Goal: Obtain resource: Download file/media

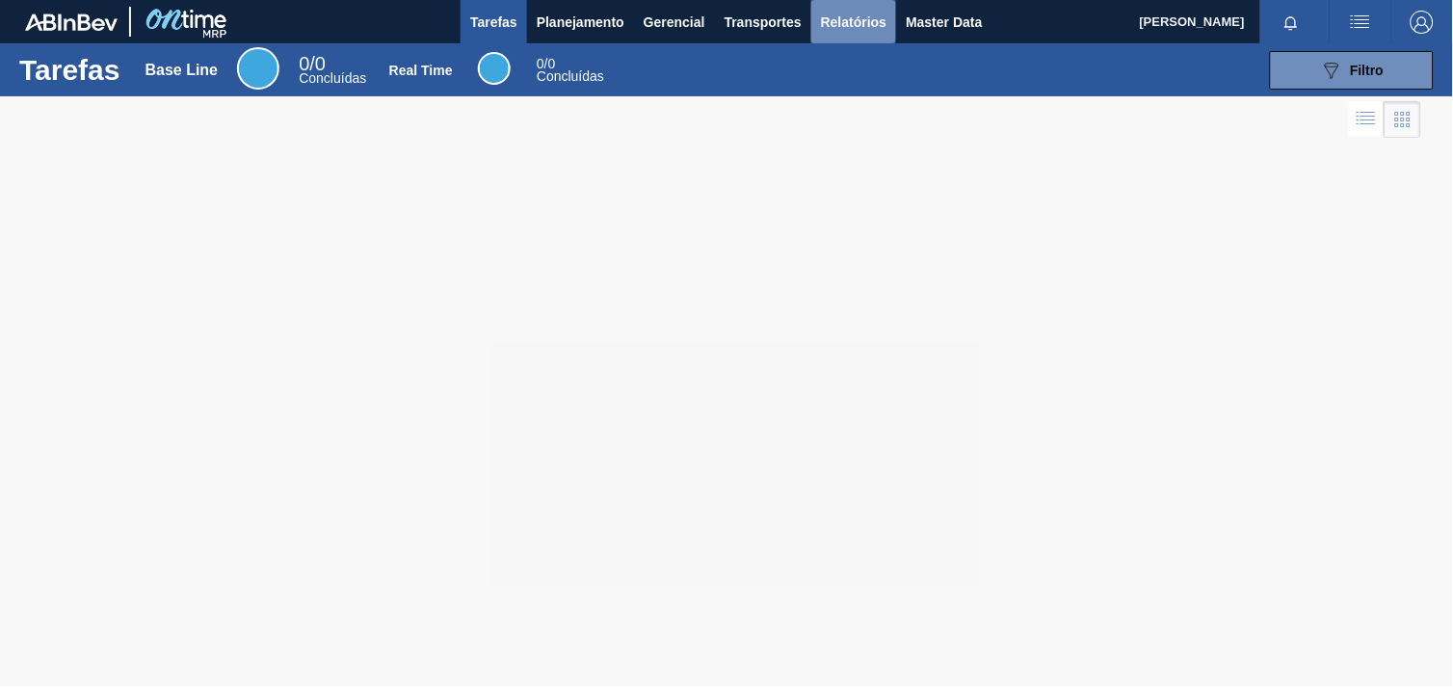
click at [840, 17] on span "Relatórios" at bounding box center [854, 22] width 66 height 23
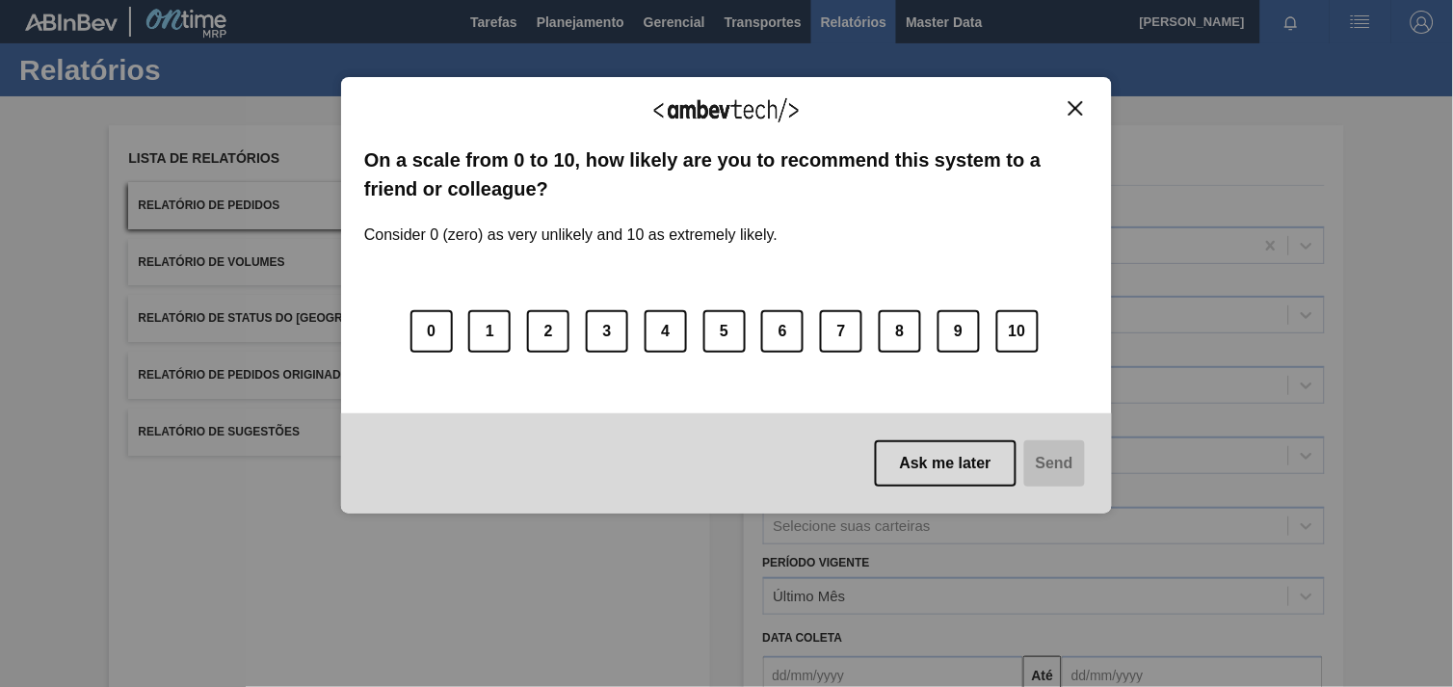
click at [835, 386] on div "0 1 2 3 4 5 6 7 8 9 10" at bounding box center [726, 320] width 725 height 152
click at [1081, 98] on div "We appreciate your feedback! On a scale from 0 to 10, how likely are you to rec…" at bounding box center [726, 296] width 771 height 438
click at [1075, 102] on img "Close" at bounding box center [1076, 108] width 14 height 14
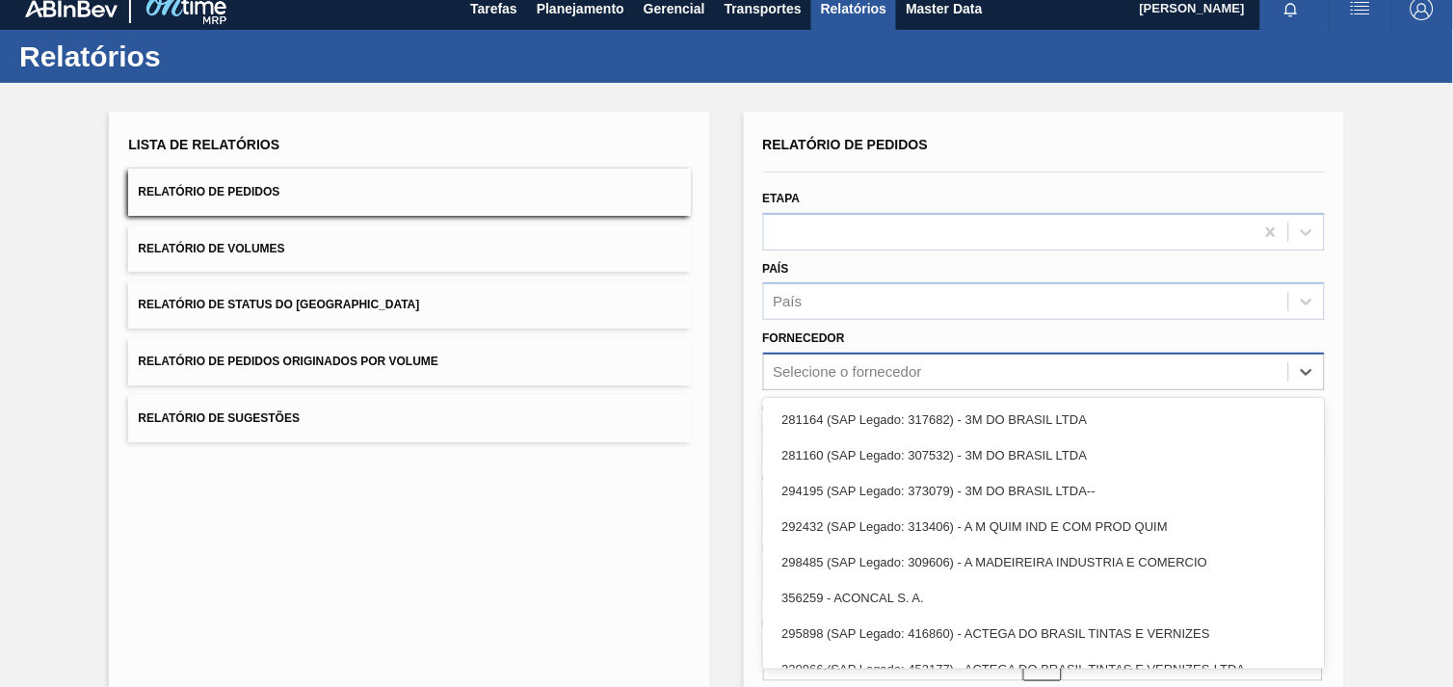
click at [884, 386] on div "Selecione o fornecedor" at bounding box center [1044, 372] width 562 height 38
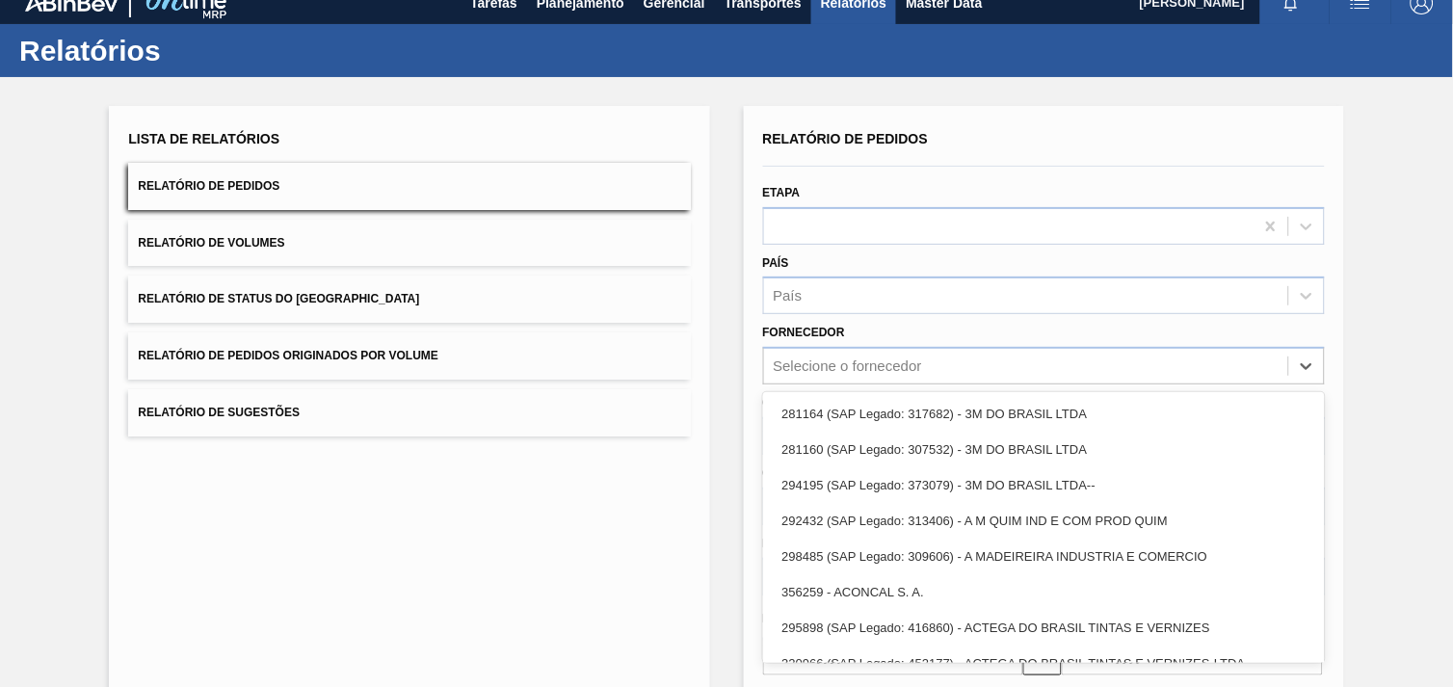
scroll to position [19, 0]
paste input "280389"
type input "280389"
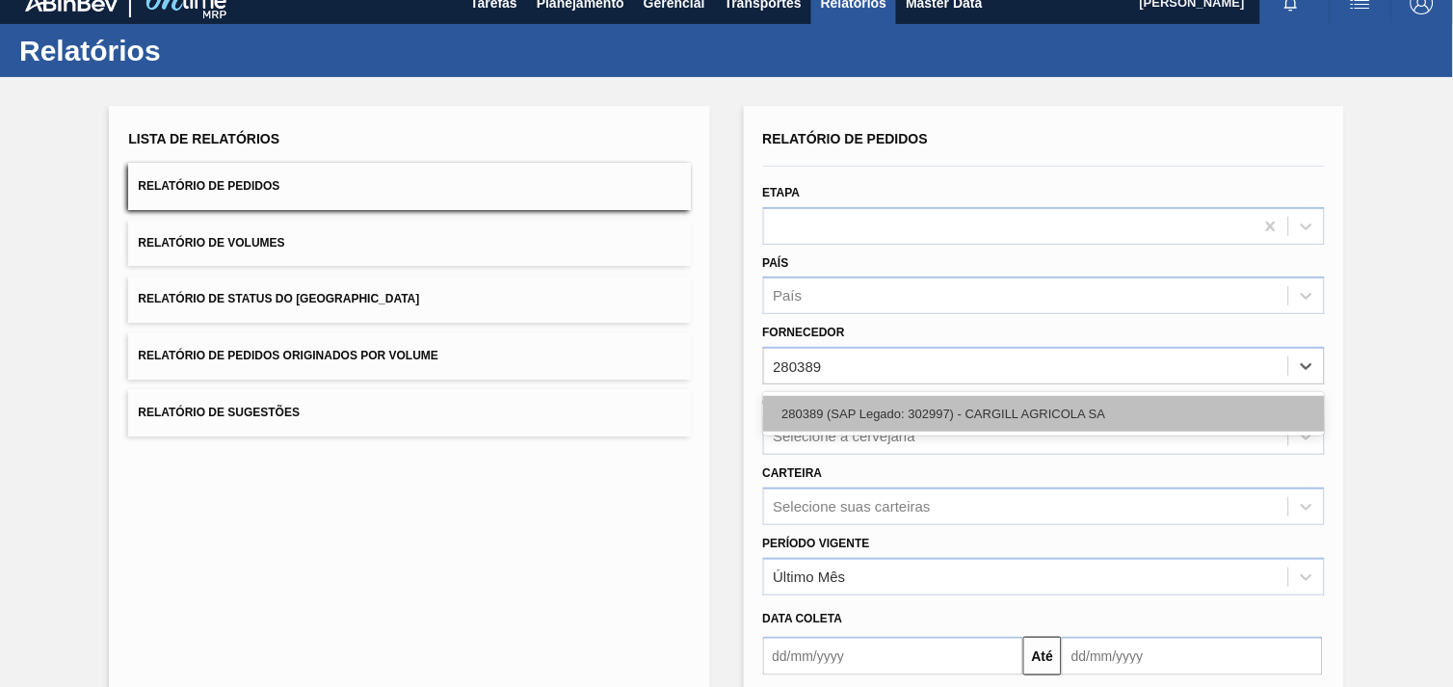
click at [1015, 415] on div "280389 (SAP Legado: 302997) - CARGILL AGRICOLA SA" at bounding box center [1044, 414] width 562 height 36
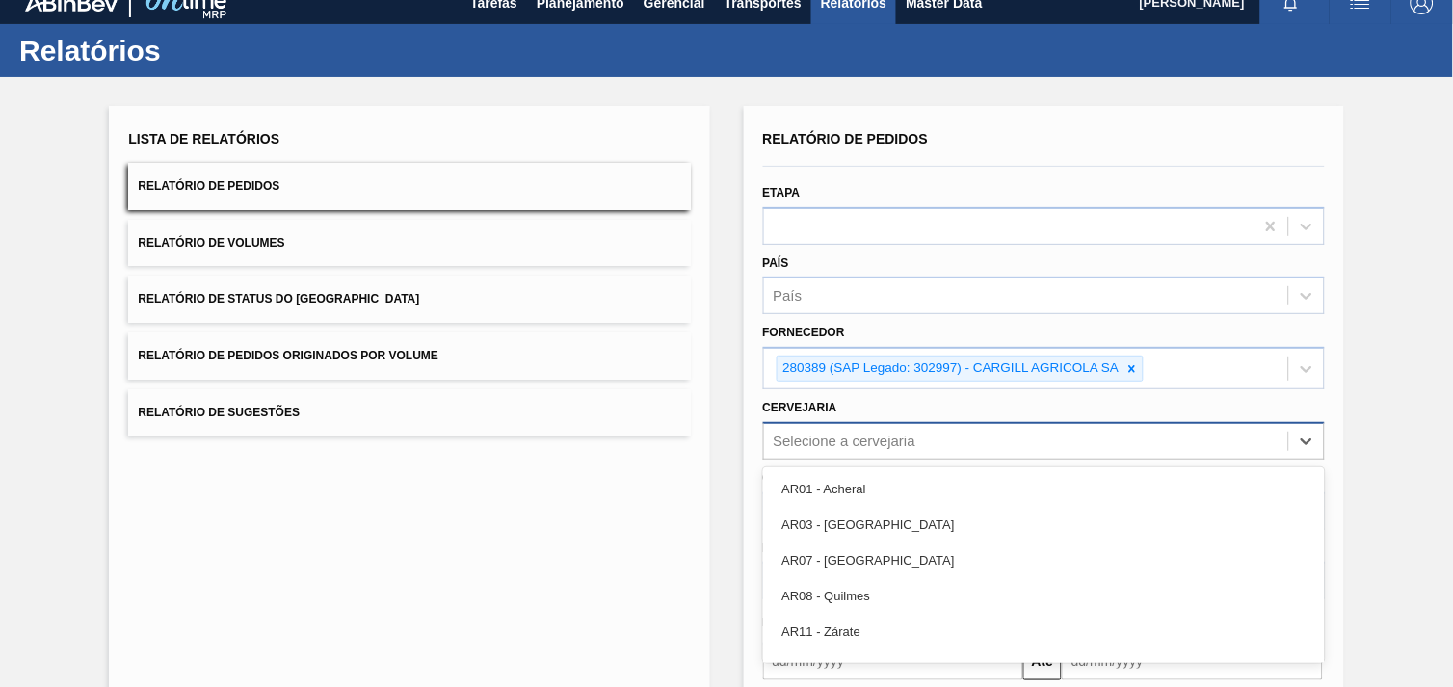
click at [1014, 440] on div "option AR01 - Acheral focused, 1 of 92. 92 results available. Use Up and Down t…" at bounding box center [1044, 441] width 562 height 38
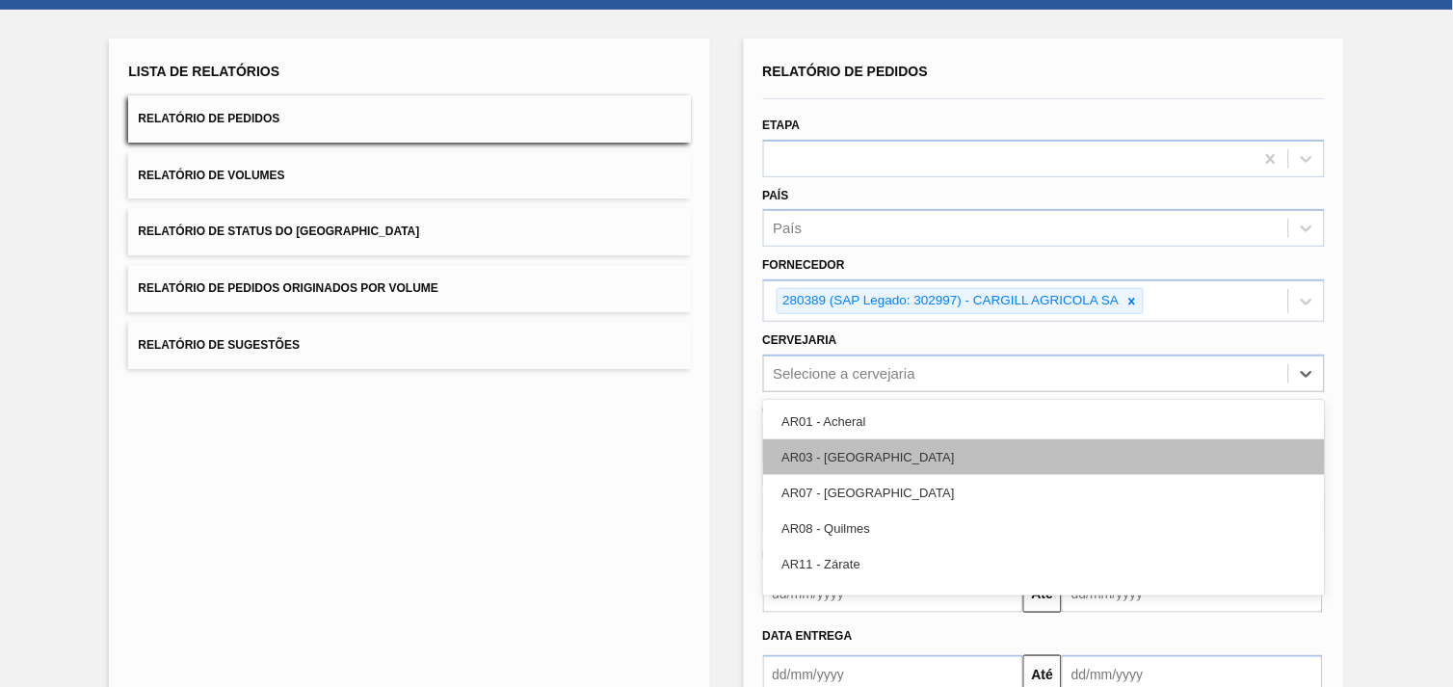
scroll to position [93, 0]
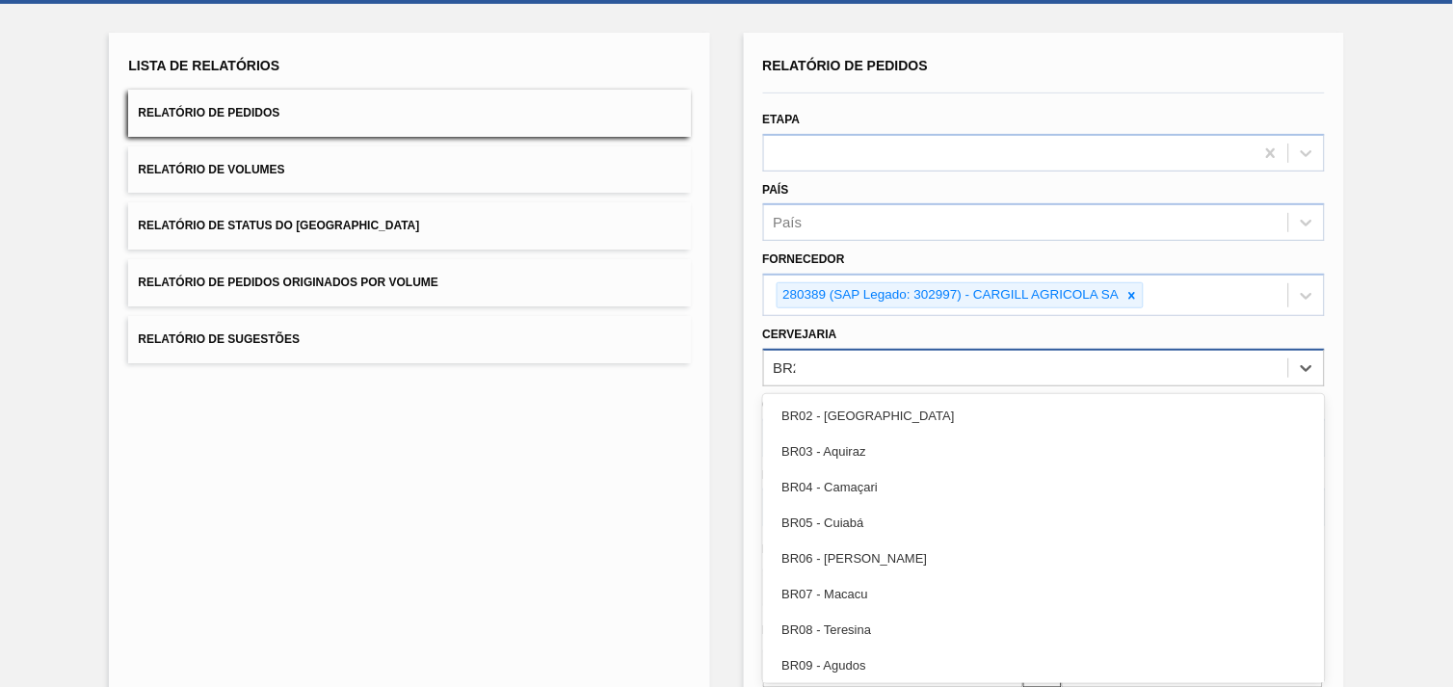
type input "BR26"
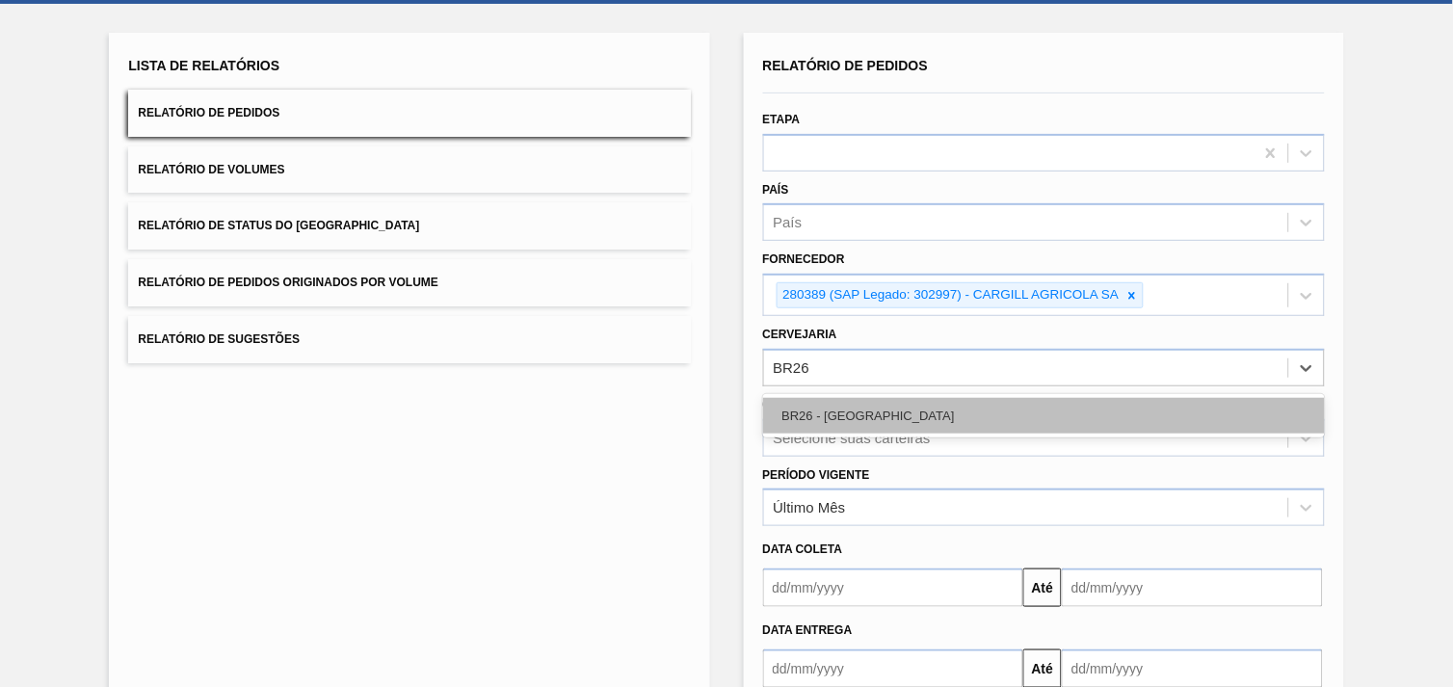
click at [884, 412] on div "BR26 - [GEOGRAPHIC_DATA]" at bounding box center [1044, 416] width 562 height 36
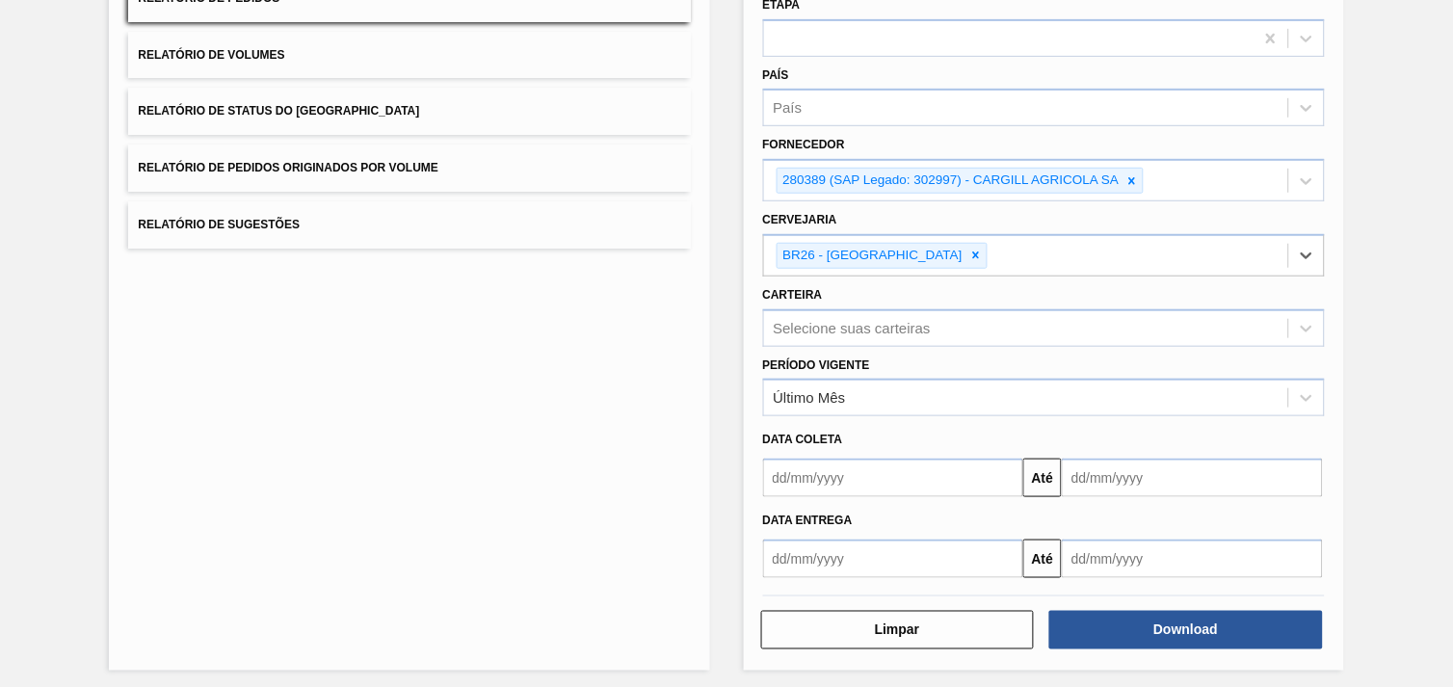
scroll to position [209, 0]
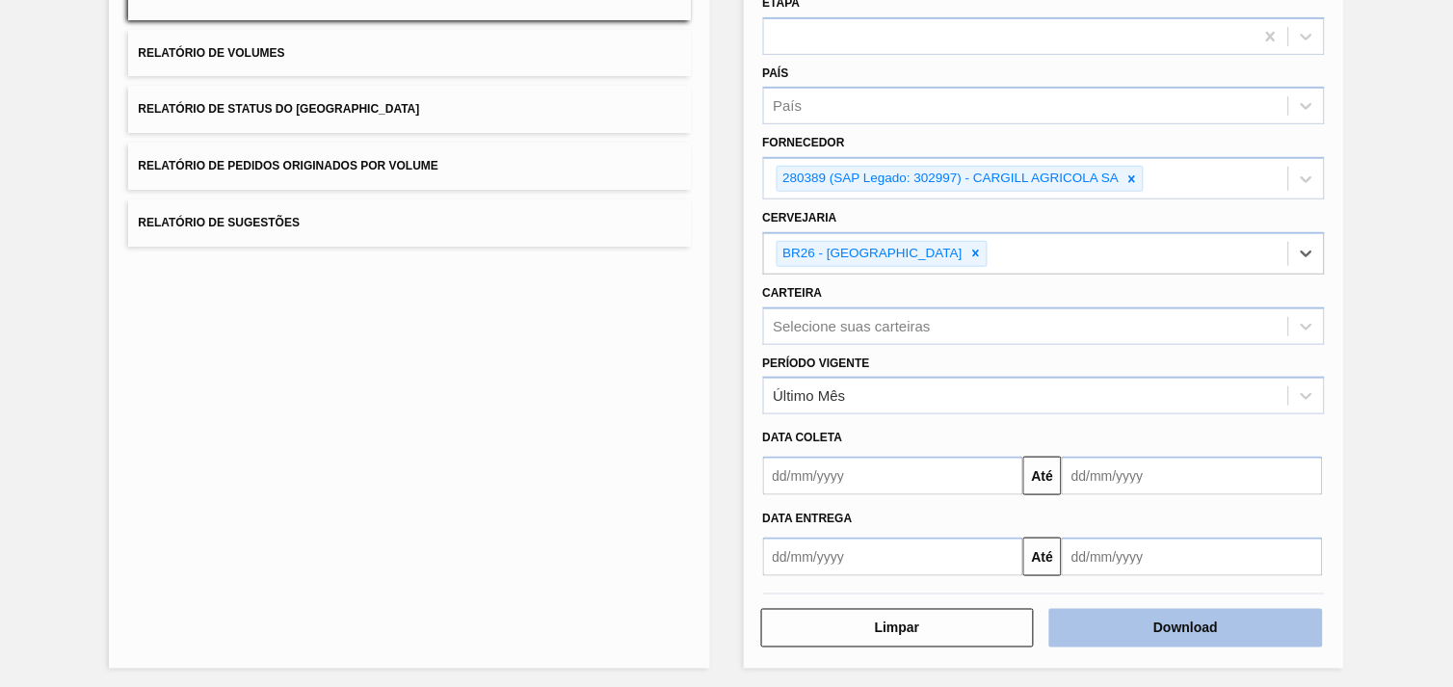
click at [1246, 611] on button "Download" at bounding box center [1187, 628] width 274 height 39
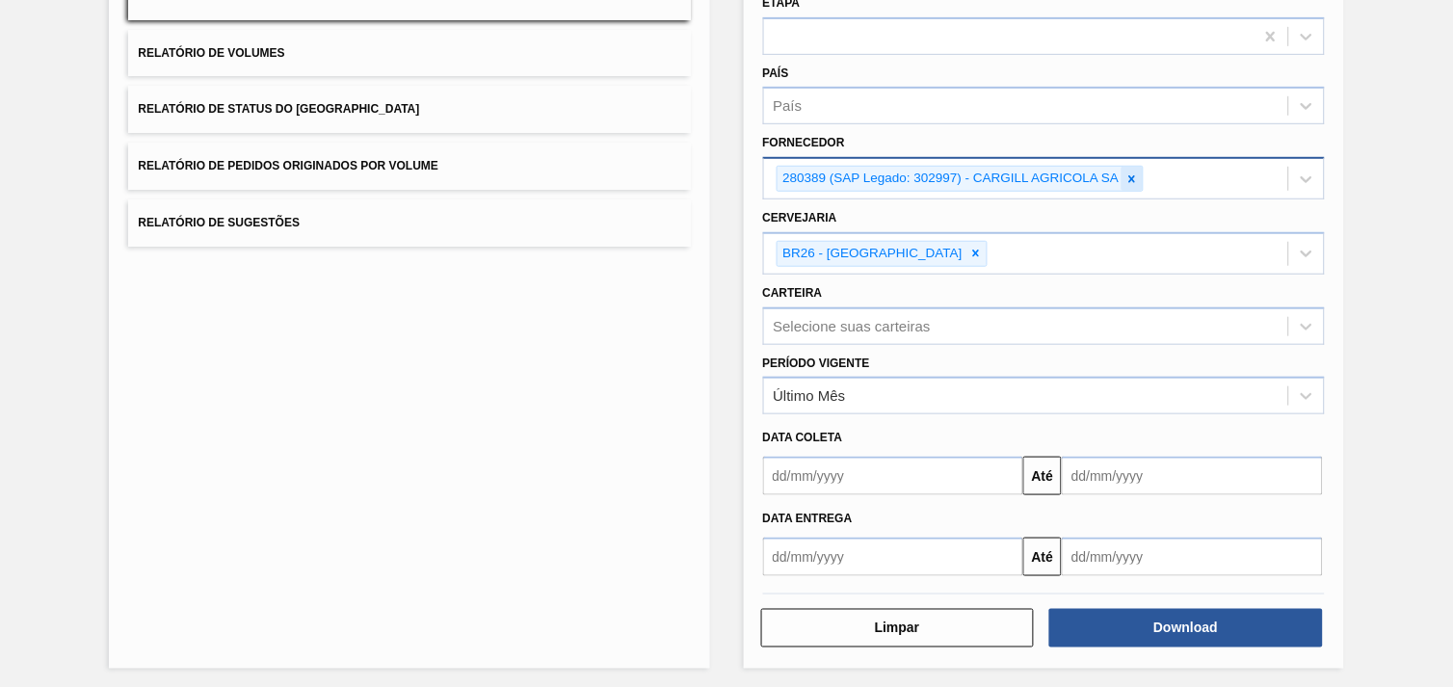
click at [1129, 178] on icon at bounding box center [1132, 179] width 13 height 13
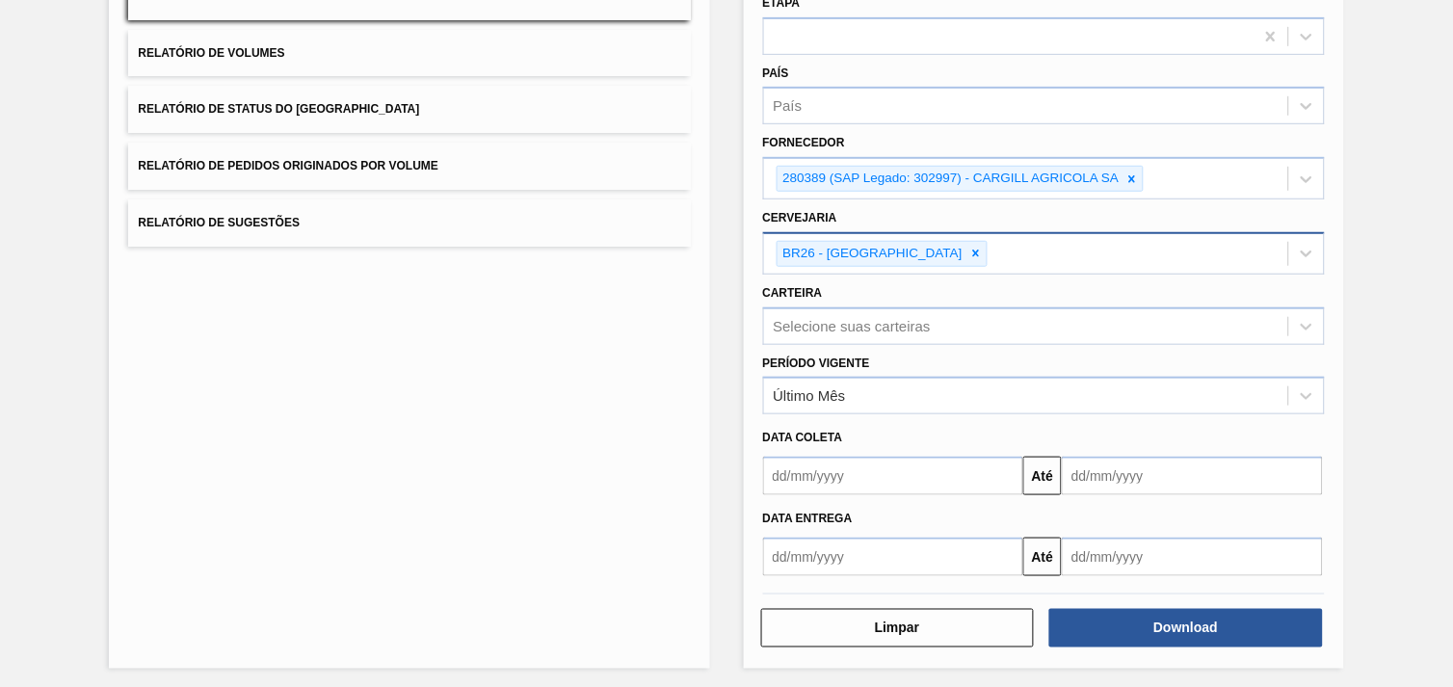
scroll to position [205, 0]
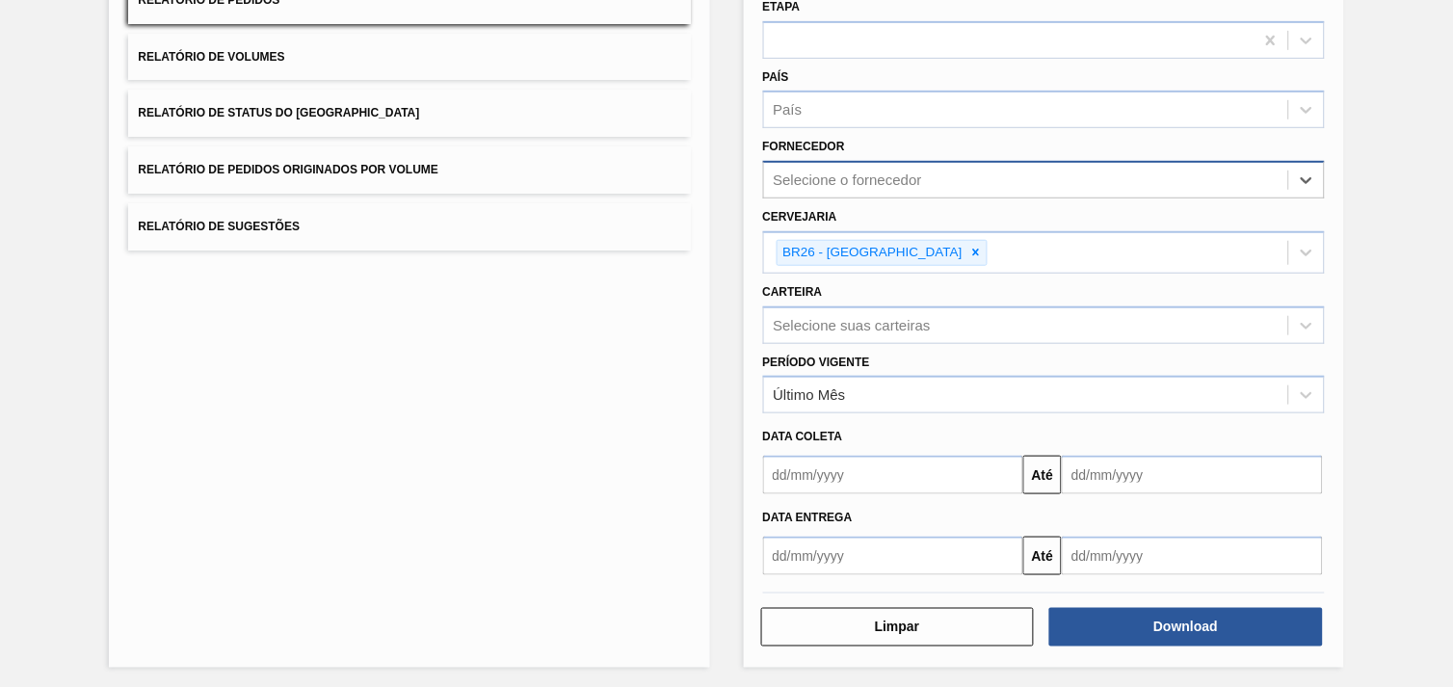
drag, startPoint x: 958, startPoint y: 193, endPoint x: 970, endPoint y: 189, distance: 13.1
click at [960, 193] on div "Selecione o fornecedor" at bounding box center [1044, 180] width 562 height 38
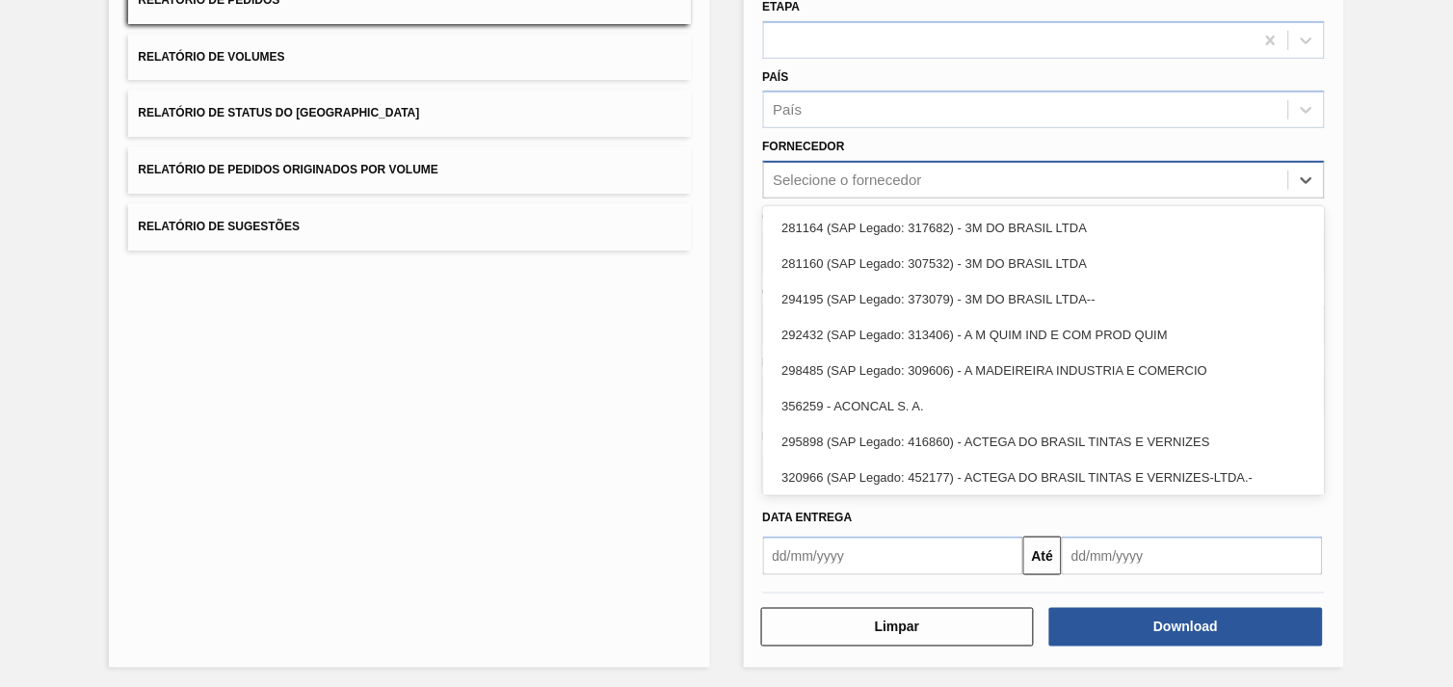
paste input "280389"
type input "280389"
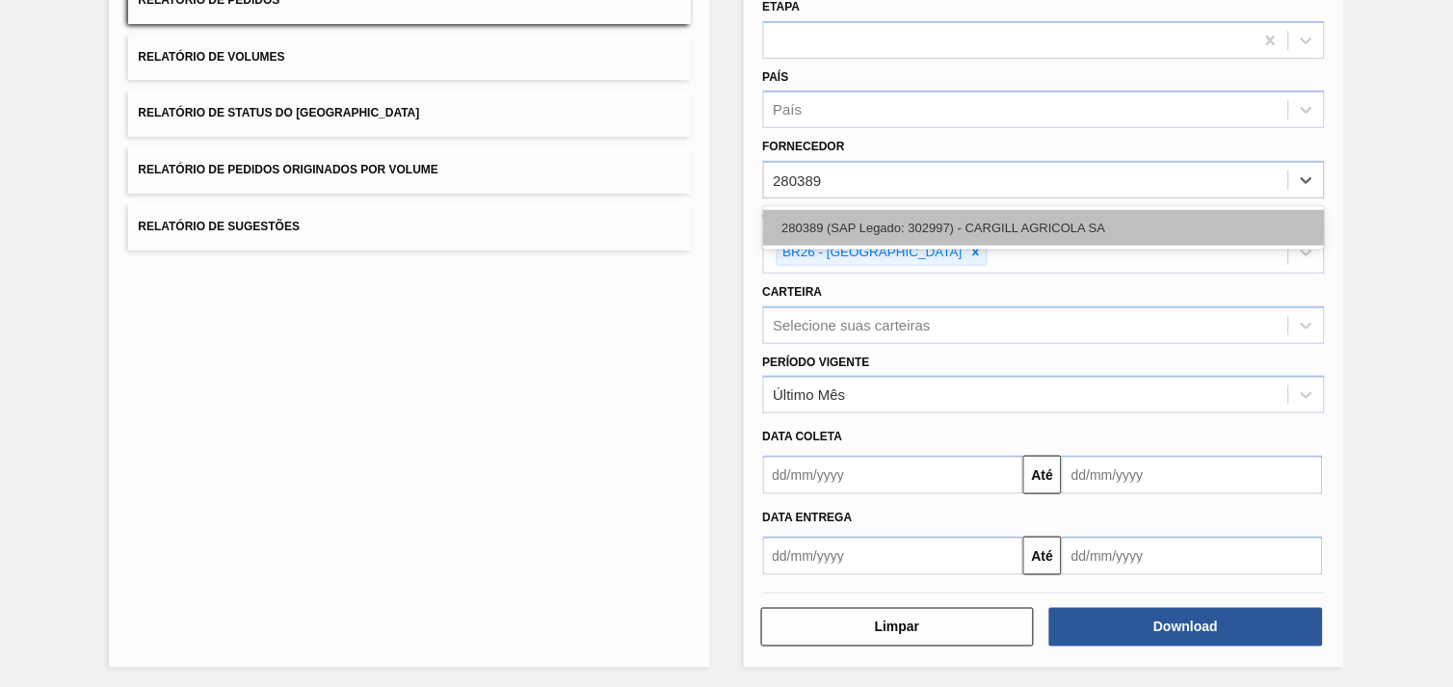
click at [958, 214] on div "280389 (SAP Legado: 302997) - CARGILL AGRICOLA SA" at bounding box center [1044, 228] width 562 height 36
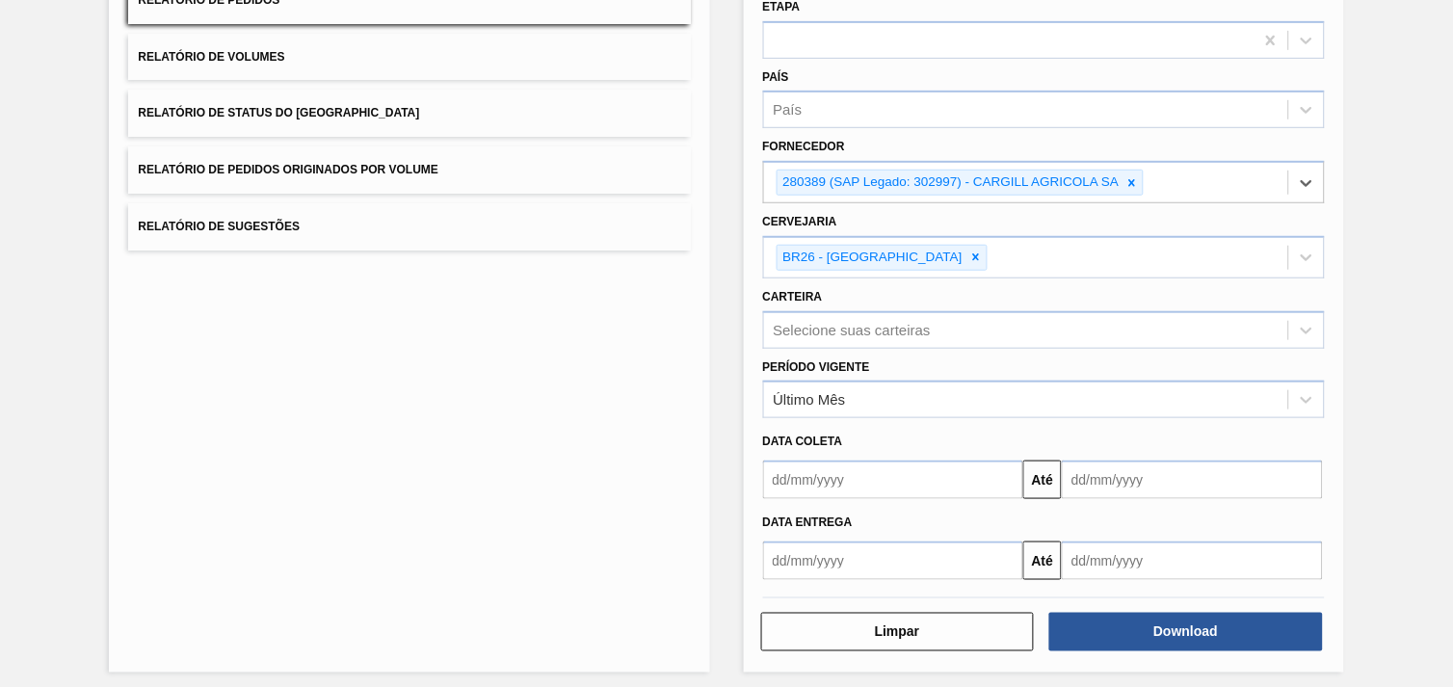
scroll to position [209, 0]
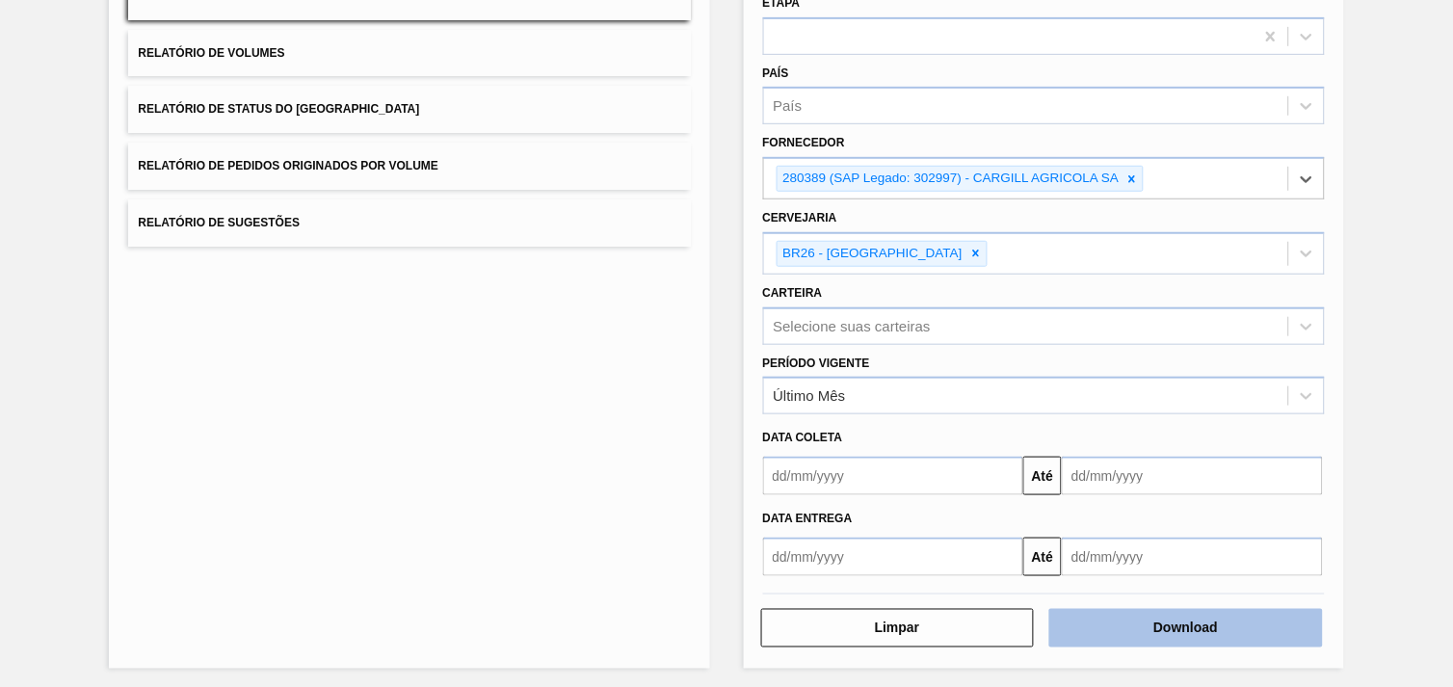
click at [1250, 615] on button "Download" at bounding box center [1187, 628] width 274 height 39
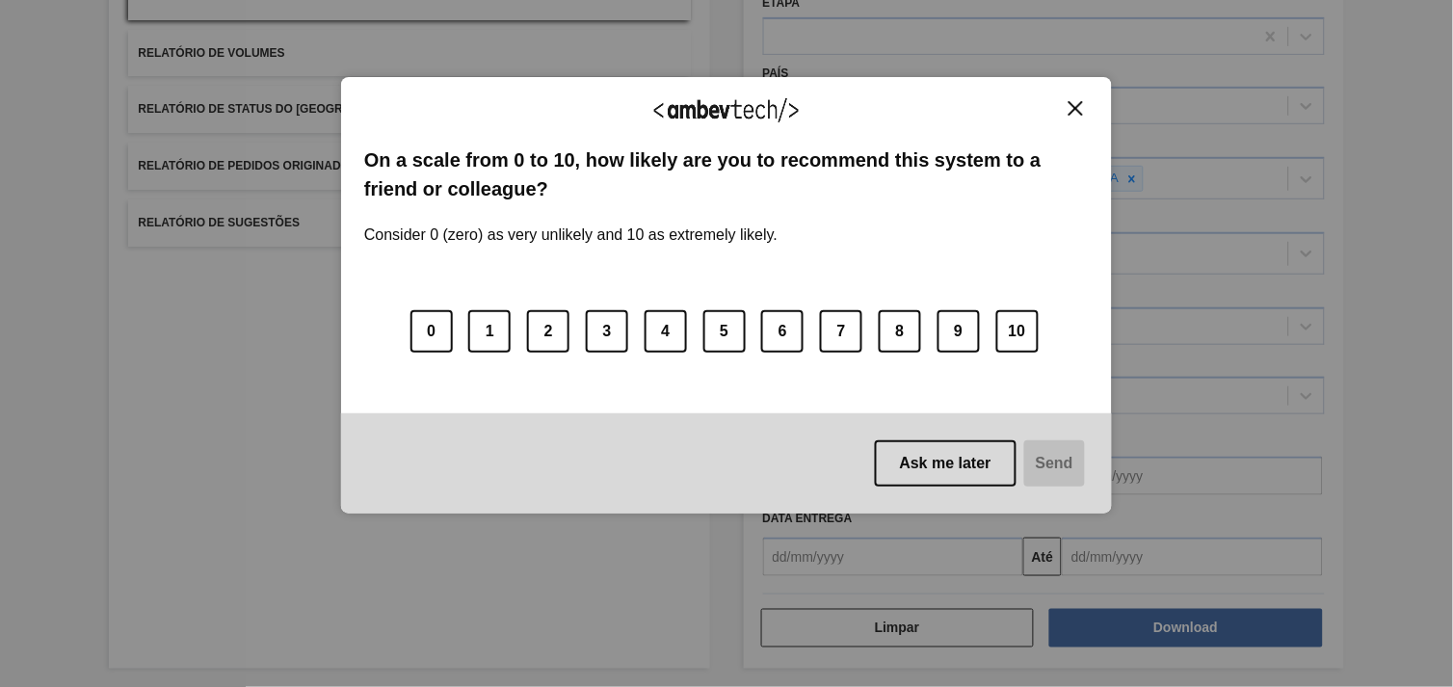
click at [1079, 110] on img "Close" at bounding box center [1076, 108] width 14 height 14
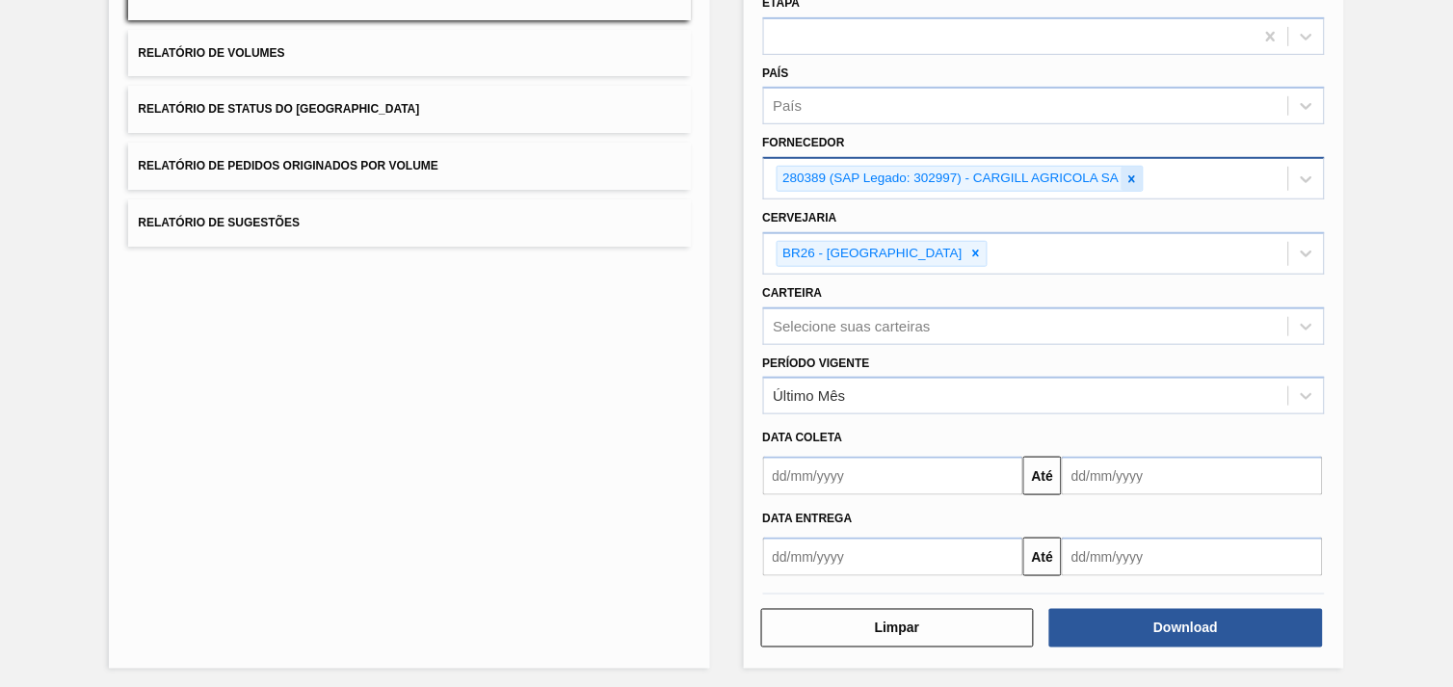
click at [1126, 173] on icon at bounding box center [1132, 179] width 13 height 13
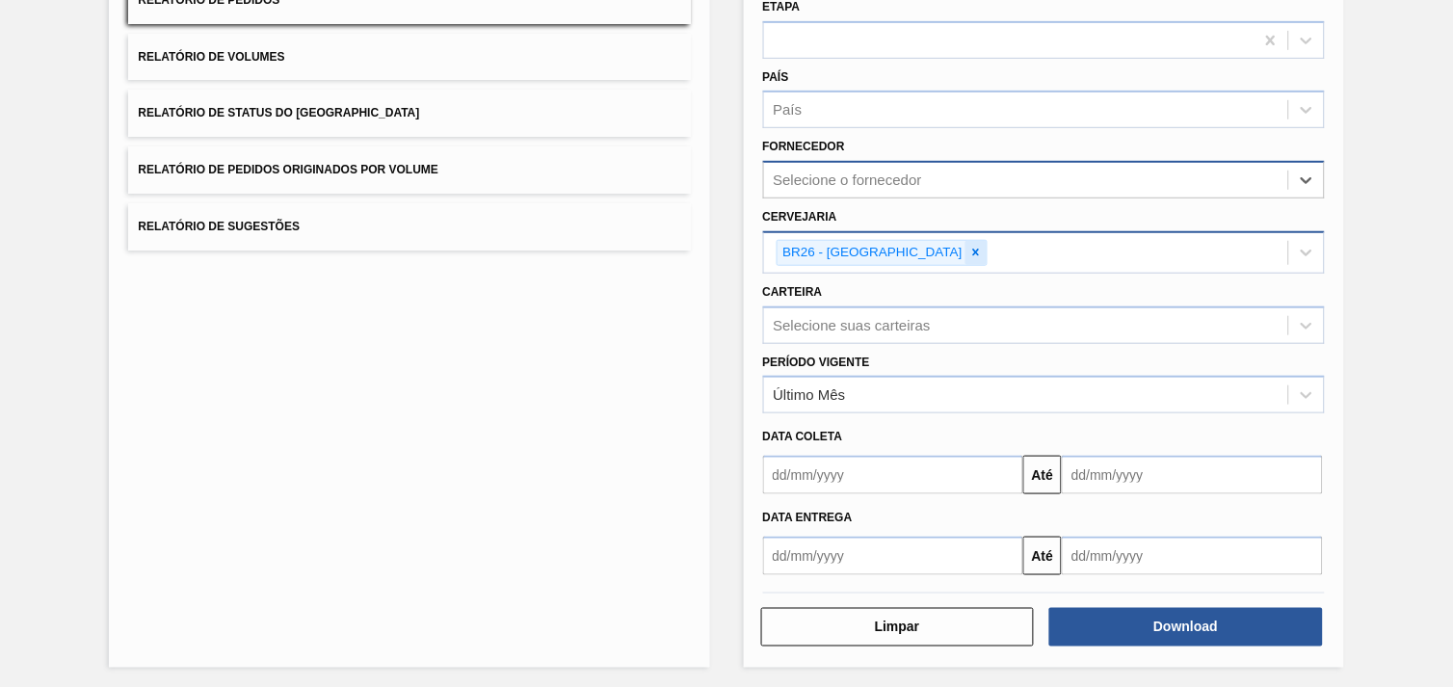
click at [970, 246] on icon at bounding box center [976, 252] width 13 height 13
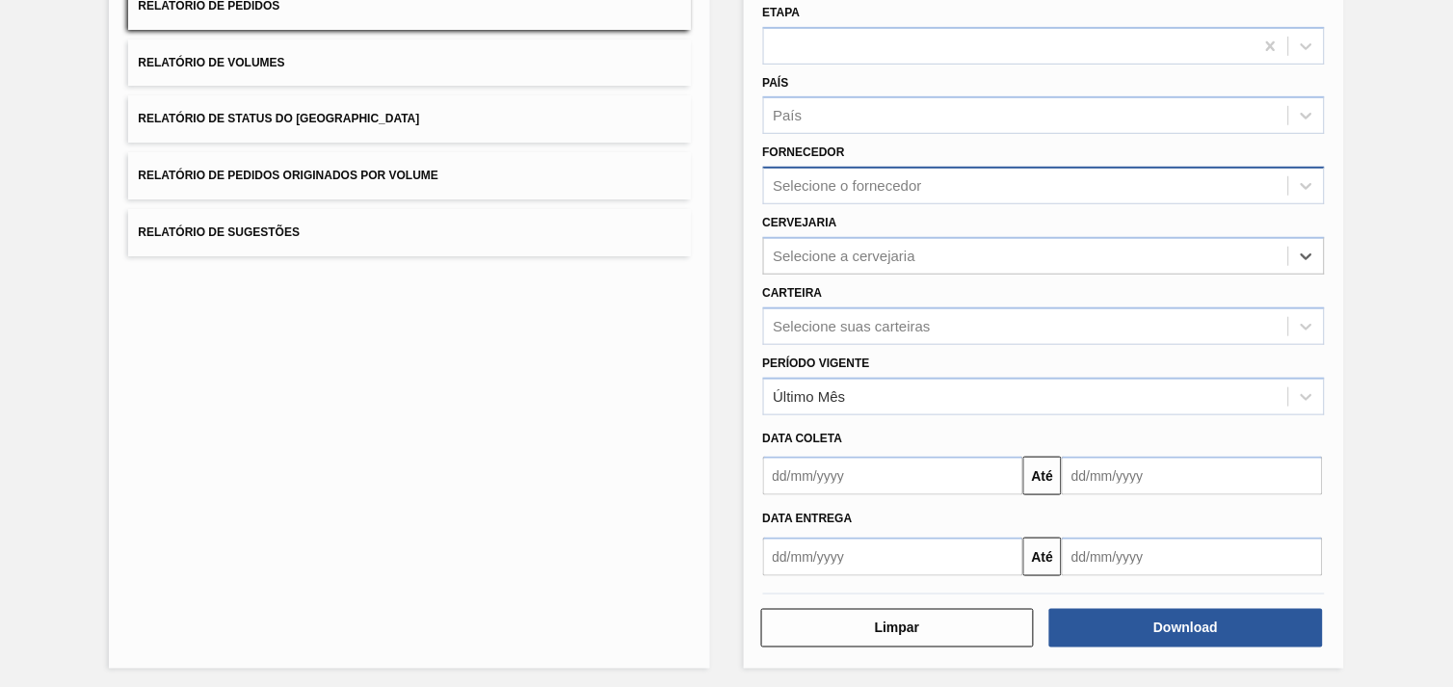
click at [865, 181] on div "Selecione o fornecedor" at bounding box center [848, 186] width 148 height 16
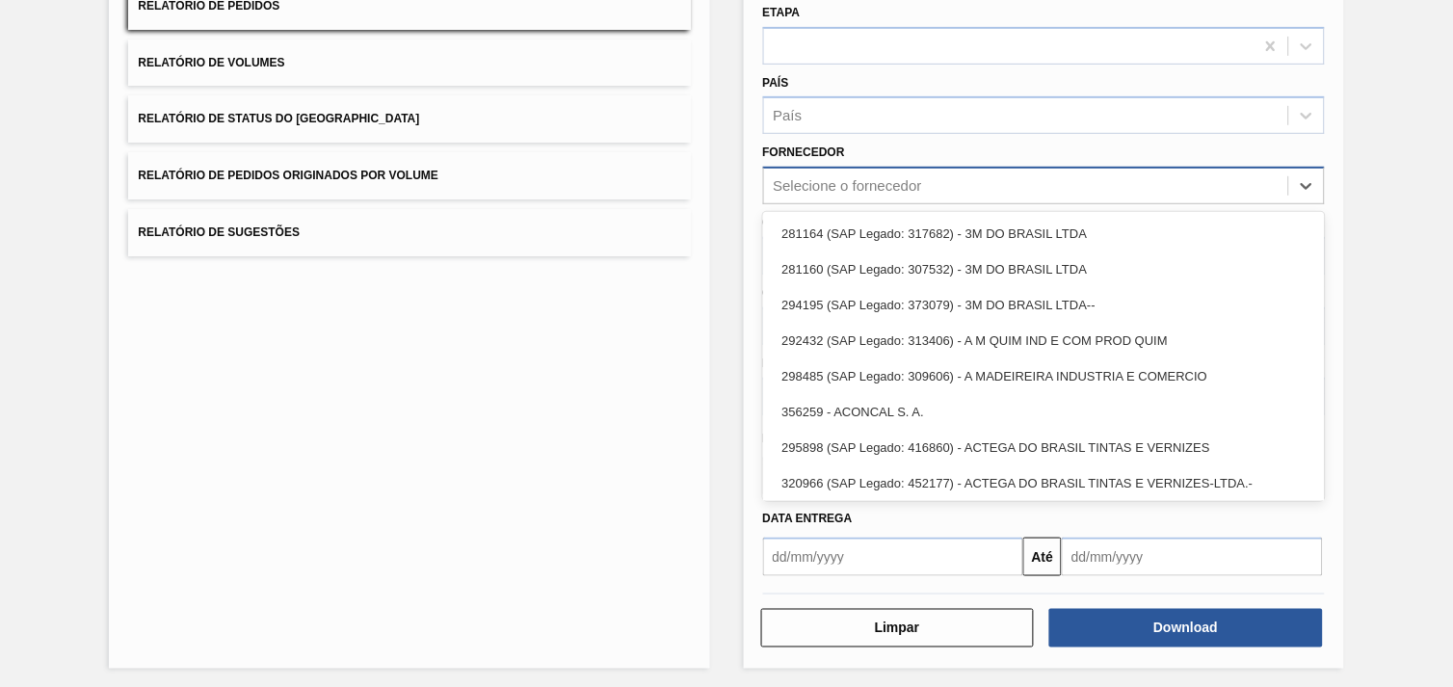
paste input "280430"
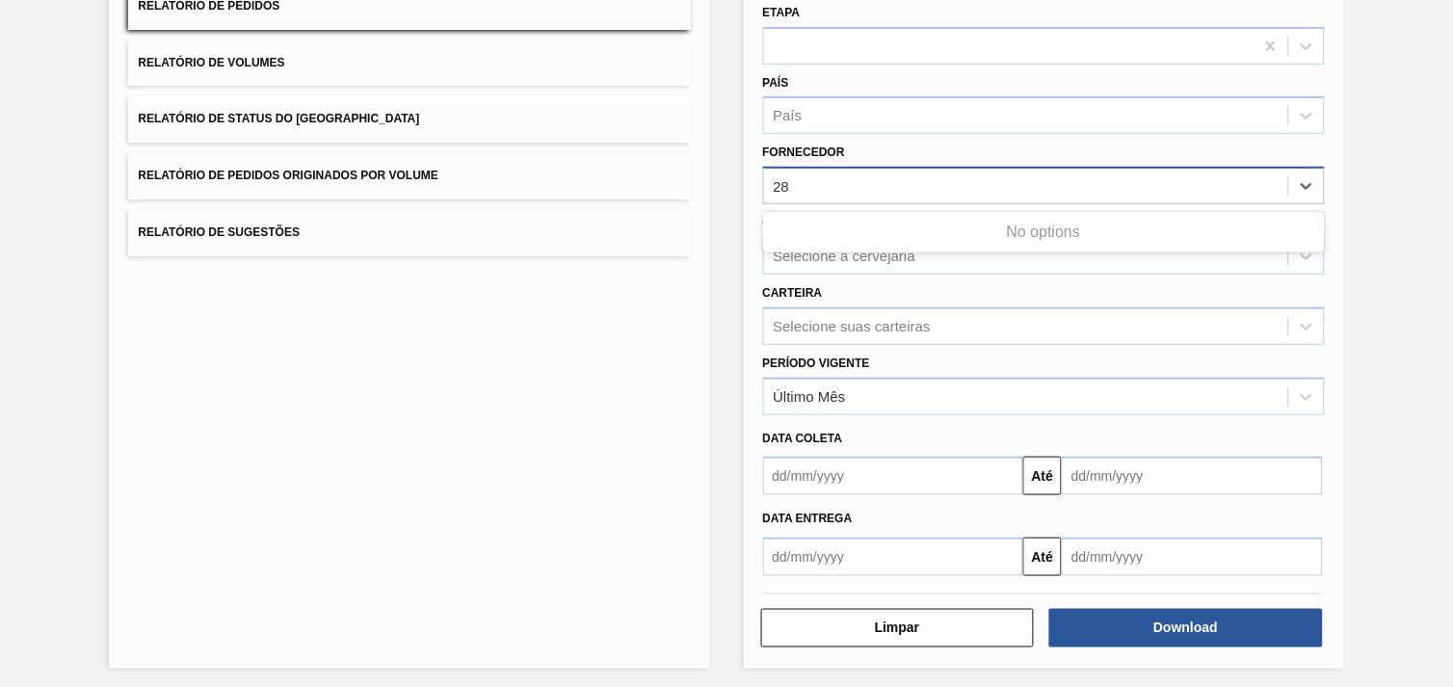
type input "2"
